Goal: Information Seeking & Learning: Understand process/instructions

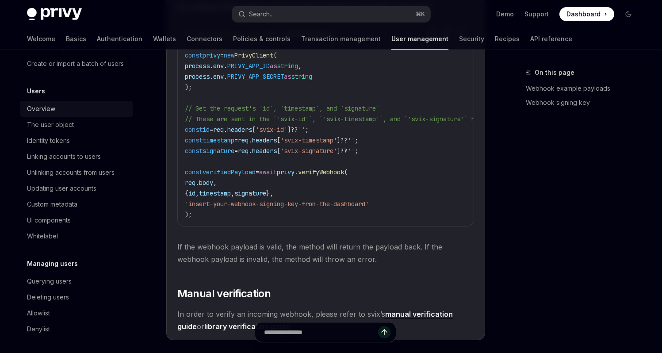
scroll to position [84, 0]
type textarea "*"
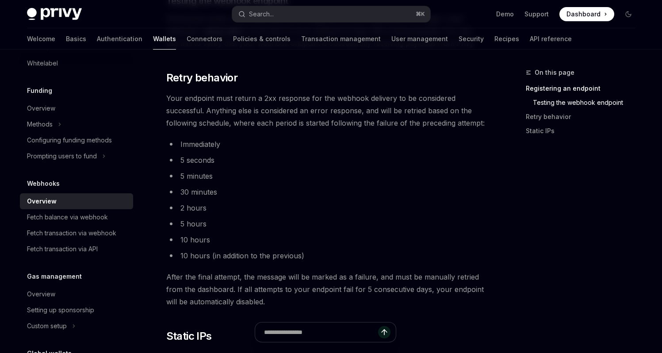
scroll to position [730, 0]
click at [464, 283] on span "After the final attempt, the message will be marked as a failure, and must be m…" at bounding box center [325, 288] width 319 height 37
click at [350, 139] on li "Immediately" at bounding box center [325, 143] width 319 height 12
click at [409, 170] on li "5 minutes" at bounding box center [325, 175] width 319 height 12
click at [325, 153] on li "5 seconds" at bounding box center [325, 159] width 319 height 12
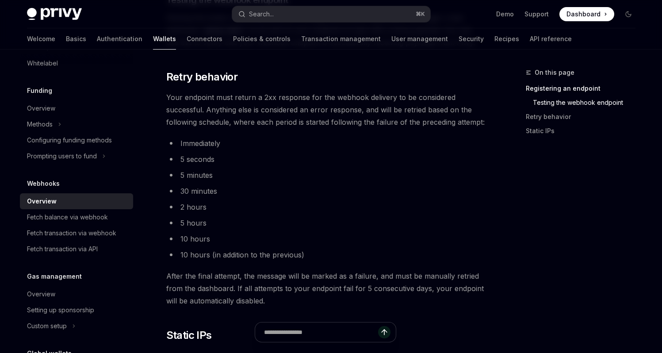
click at [250, 127] on span "Your endpoint must return a 2xx response for the webhook delivery to be conside…" at bounding box center [325, 109] width 319 height 37
click at [550, 196] on div "On this page Registering an endpoint Testing the webhook endpoint Retry behavio…" at bounding box center [575, 210] width 134 height 286
click at [331, 175] on li "5 minutes" at bounding box center [325, 175] width 319 height 12
click at [343, 122] on span "Your endpoint must return a 2xx response for the webhook delivery to be conside…" at bounding box center [325, 109] width 319 height 37
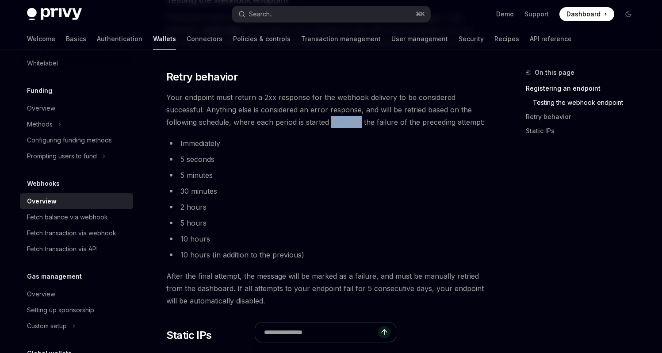
click at [343, 122] on span "Your endpoint must return a 2xx response for the webhook delivery to be conside…" at bounding box center [325, 109] width 319 height 37
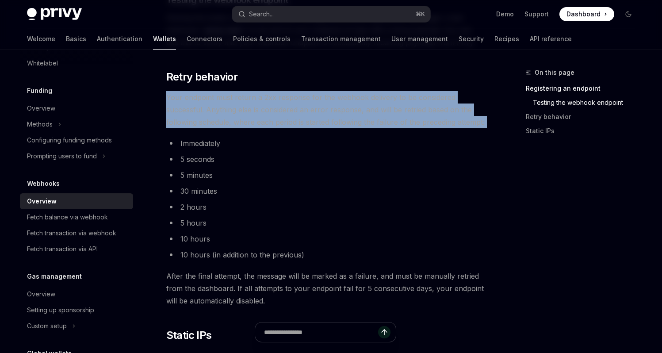
click at [343, 122] on span "Your endpoint must return a 2xx response for the webhook delivery to be conside…" at bounding box center [325, 109] width 319 height 37
click at [442, 123] on span "Your endpoint must return a 2xx response for the webhook delivery to be conside…" at bounding box center [325, 109] width 319 height 37
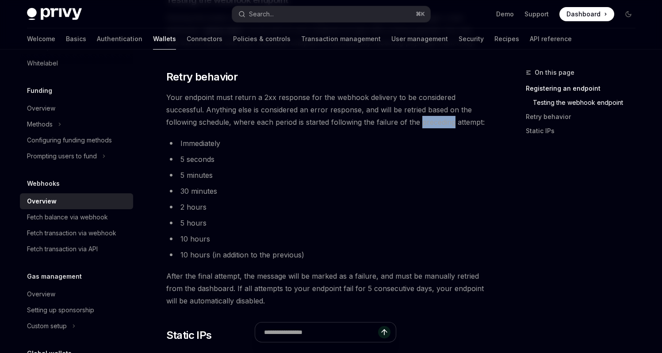
click at [442, 123] on span "Your endpoint must return a 2xx response for the webhook delivery to be conside…" at bounding box center [325, 109] width 319 height 37
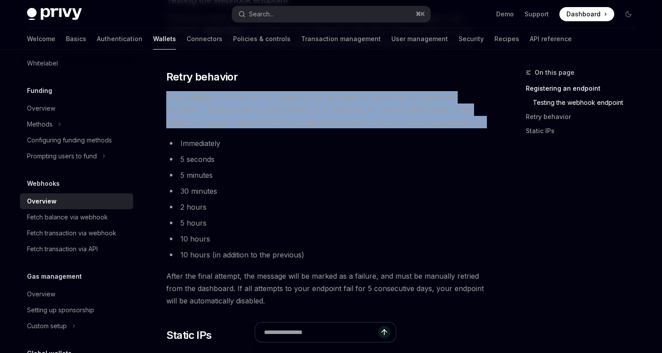
click at [442, 123] on span "Your endpoint must return a 2xx response for the webhook delivery to be conside…" at bounding box center [325, 109] width 319 height 37
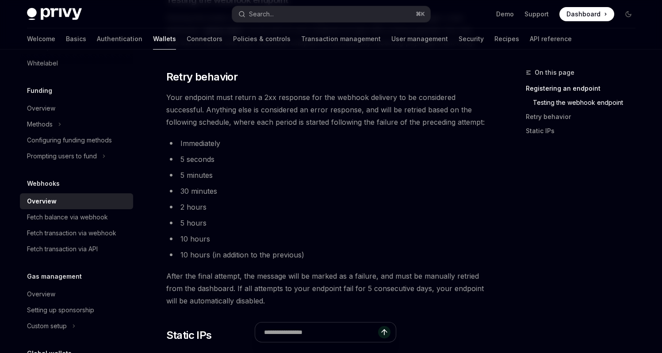
click at [346, 145] on li "Immediately" at bounding box center [325, 143] width 319 height 12
drag, startPoint x: 346, startPoint y: 145, endPoint x: 309, endPoint y: 140, distance: 37.0
click at [284, 138] on li "Immediately" at bounding box center [325, 143] width 319 height 12
click at [335, 183] on ul "Immediately 5 seconds 5 minutes 30 minutes 2 hours 5 hours 10 hours 10 hours (i…" at bounding box center [325, 199] width 319 height 124
click at [448, 195] on li "30 minutes" at bounding box center [325, 191] width 319 height 12
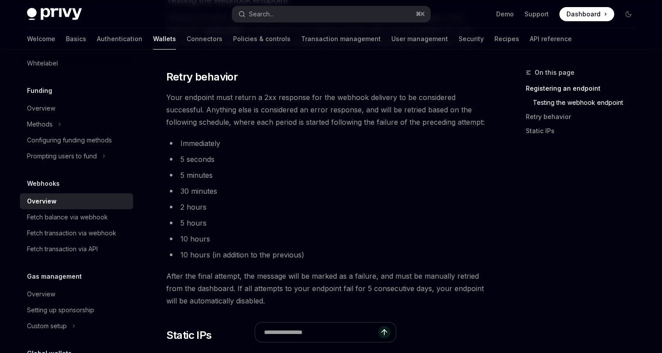
drag, startPoint x: 448, startPoint y: 195, endPoint x: 402, endPoint y: 193, distance: 46.5
click at [402, 193] on li "30 minutes" at bounding box center [325, 191] width 319 height 12
click at [462, 195] on li "30 minutes" at bounding box center [325, 191] width 319 height 12
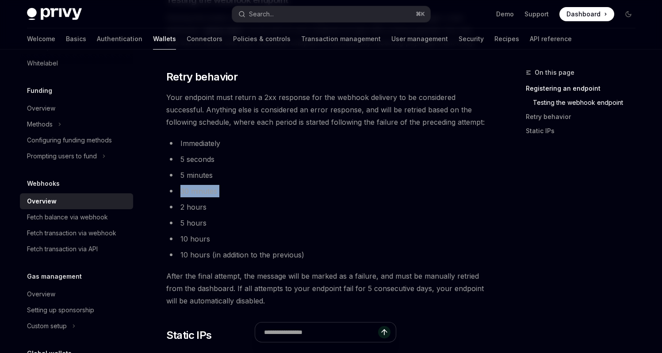
click at [462, 195] on li "30 minutes" at bounding box center [325, 191] width 319 height 12
click at [457, 196] on div at bounding box center [457, 196] width 0 height 0
click at [427, 185] on li "30 minutes" at bounding box center [325, 191] width 319 height 12
drag, startPoint x: 433, startPoint y: 180, endPoint x: 360, endPoint y: 169, distance: 73.3
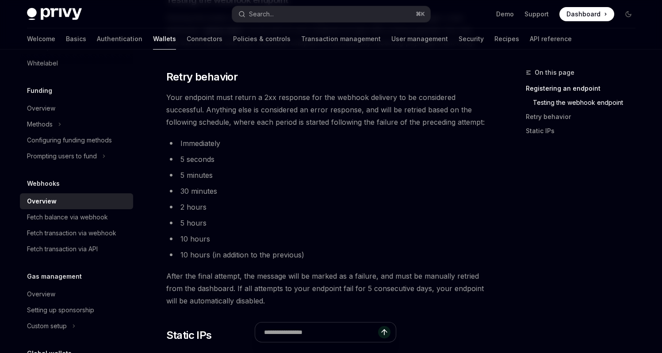
click at [357, 169] on li "5 minutes" at bounding box center [325, 175] width 319 height 12
click at [446, 193] on li "30 minutes" at bounding box center [325, 191] width 319 height 12
drag, startPoint x: 446, startPoint y: 192, endPoint x: 394, endPoint y: 178, distance: 54.6
click at [394, 178] on li "5 minutes" at bounding box center [325, 175] width 319 height 12
click at [471, 159] on li "5 seconds" at bounding box center [325, 159] width 319 height 12
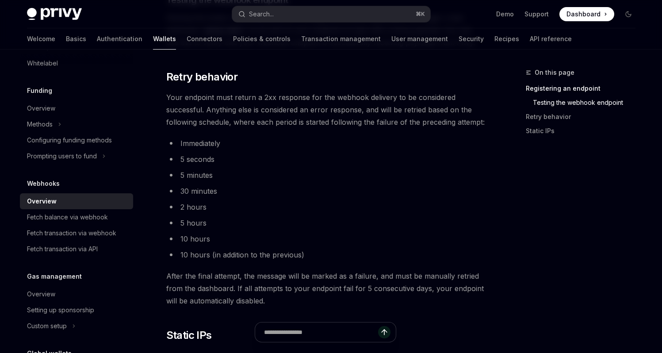
click at [358, 156] on li "5 seconds" at bounding box center [325, 159] width 319 height 12
click at [453, 161] on li "5 seconds" at bounding box center [325, 159] width 319 height 12
drag, startPoint x: 406, startPoint y: 152, endPoint x: 379, endPoint y: 146, distance: 27.7
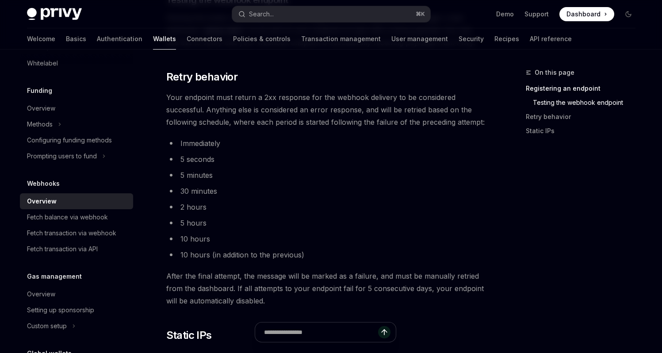
click at [363, 142] on li "Immediately" at bounding box center [325, 143] width 319 height 12
drag, startPoint x: 363, startPoint y: 142, endPoint x: 341, endPoint y: 134, distance: 23.3
click at [380, 125] on span "Your endpoint must return a 2xx response for the webhook delivery to be conside…" at bounding box center [325, 109] width 319 height 37
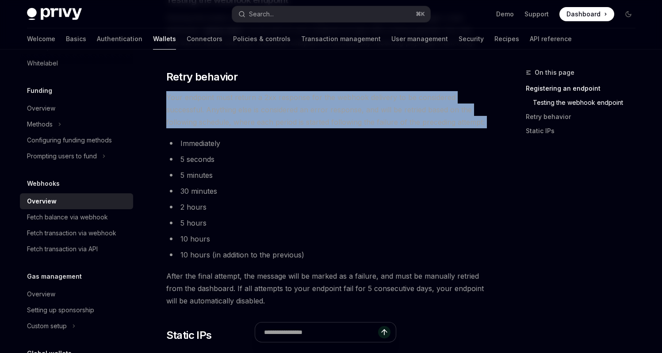
click at [380, 125] on span "Your endpoint must return a 2xx response for the webhook delivery to be conside…" at bounding box center [325, 109] width 319 height 37
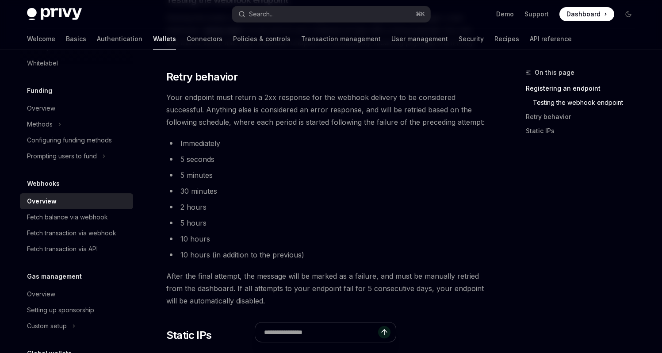
click at [430, 145] on li "Immediately" at bounding box center [325, 143] width 319 height 12
click at [407, 142] on li "Immediately" at bounding box center [325, 143] width 319 height 12
drag, startPoint x: 407, startPoint y: 142, endPoint x: 376, endPoint y: 141, distance: 30.5
click at [376, 141] on li "Immediately" at bounding box center [325, 143] width 319 height 12
